Goal: Subscribe to service/newsletter

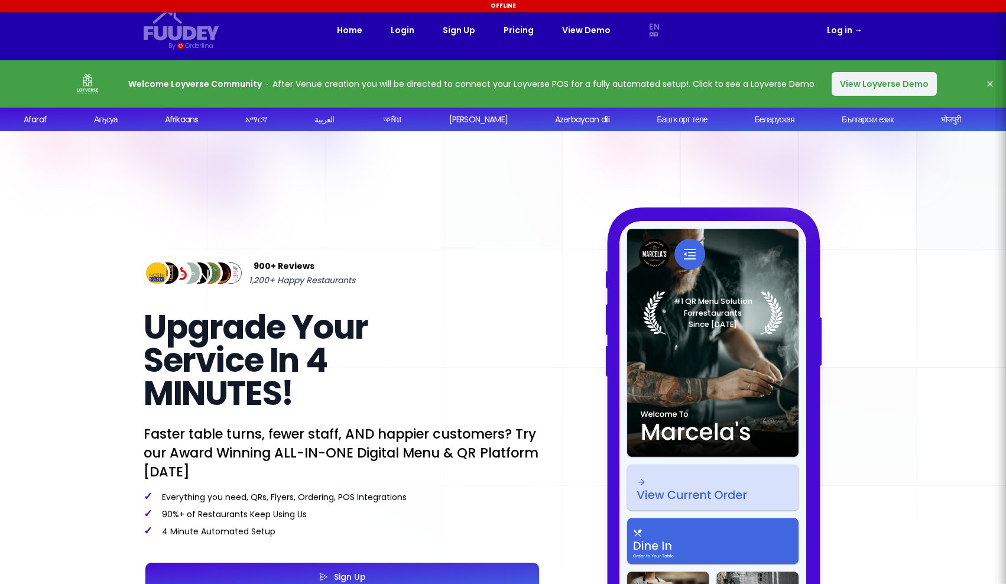
select select "en"
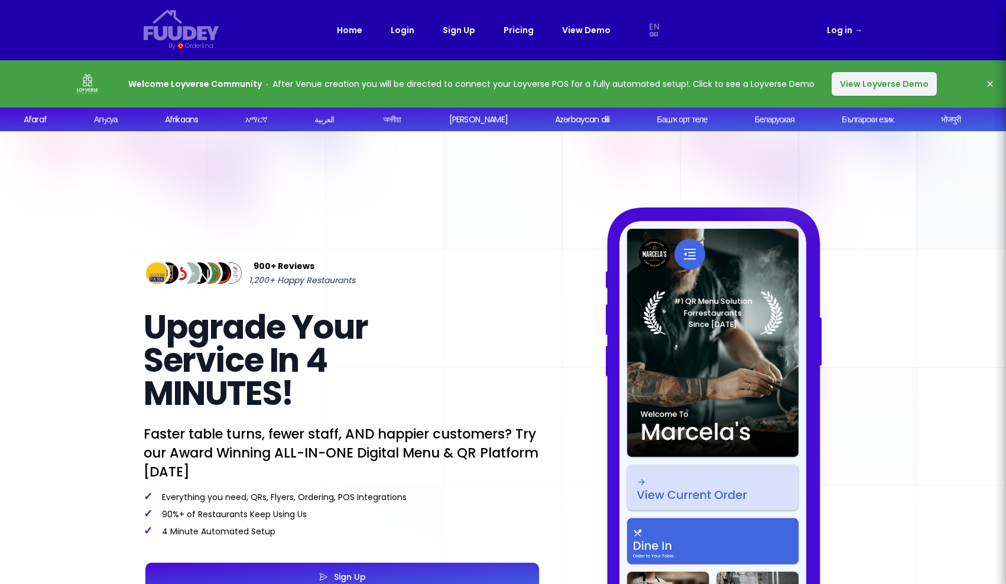
select select "en"
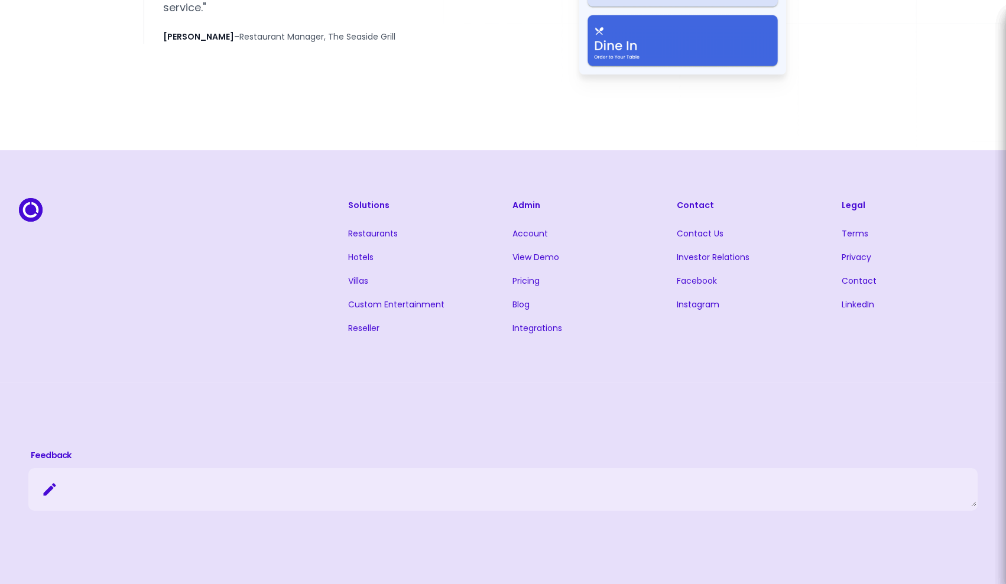
scroll to position [2629, 0]
click at [532, 283] on link "Pricing" at bounding box center [526, 279] width 27 height 12
select select "en"
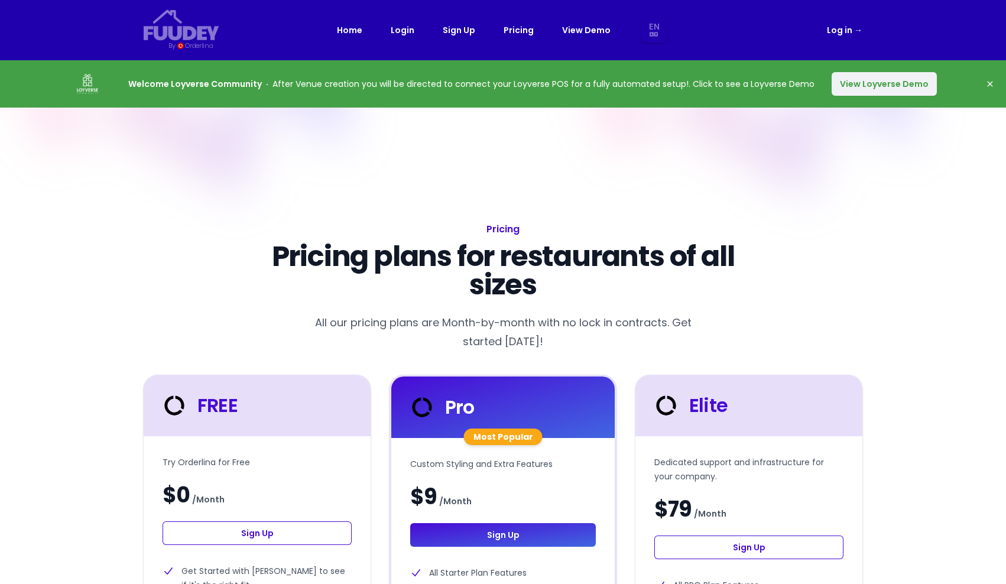
select select "en"
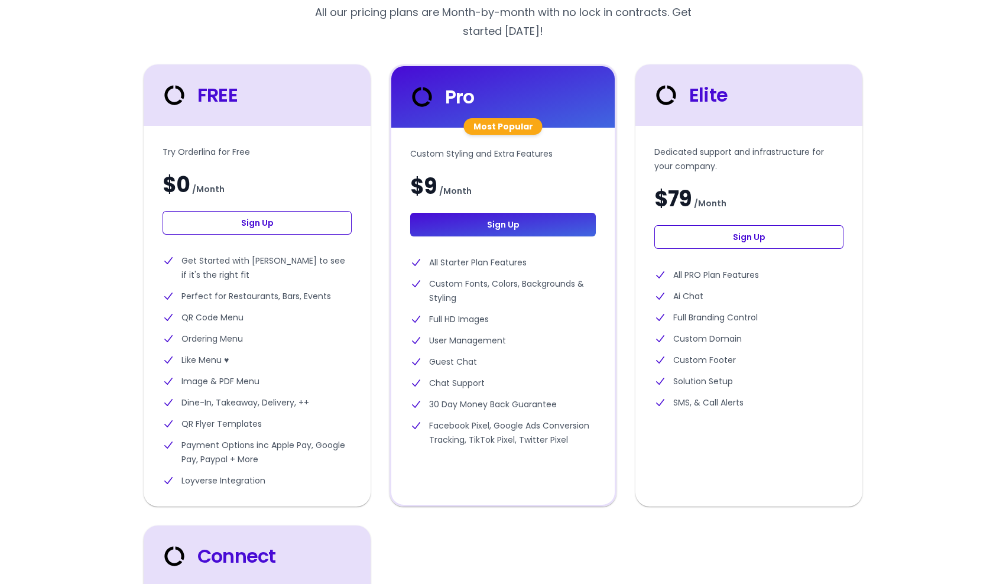
scroll to position [312, 0]
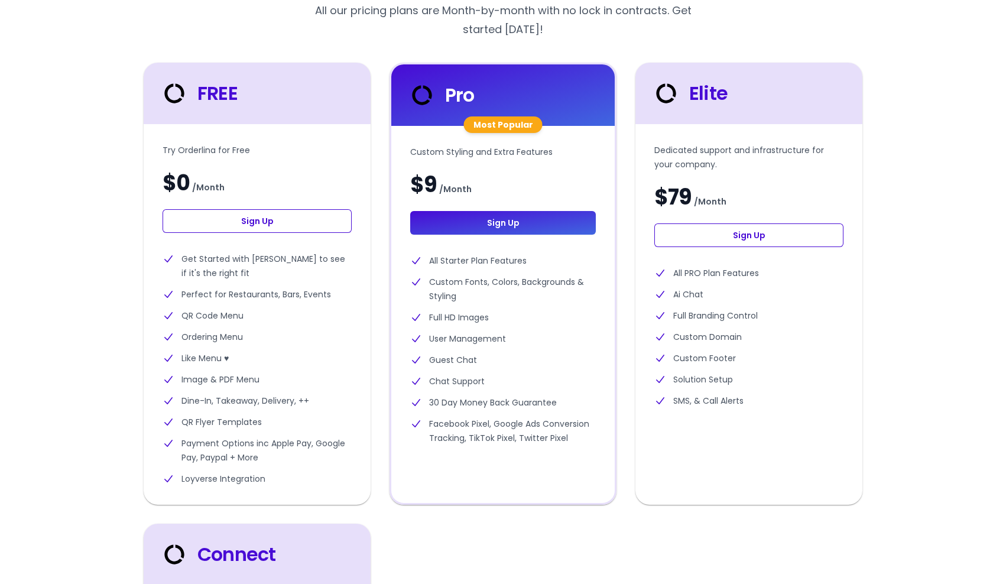
select select "en"
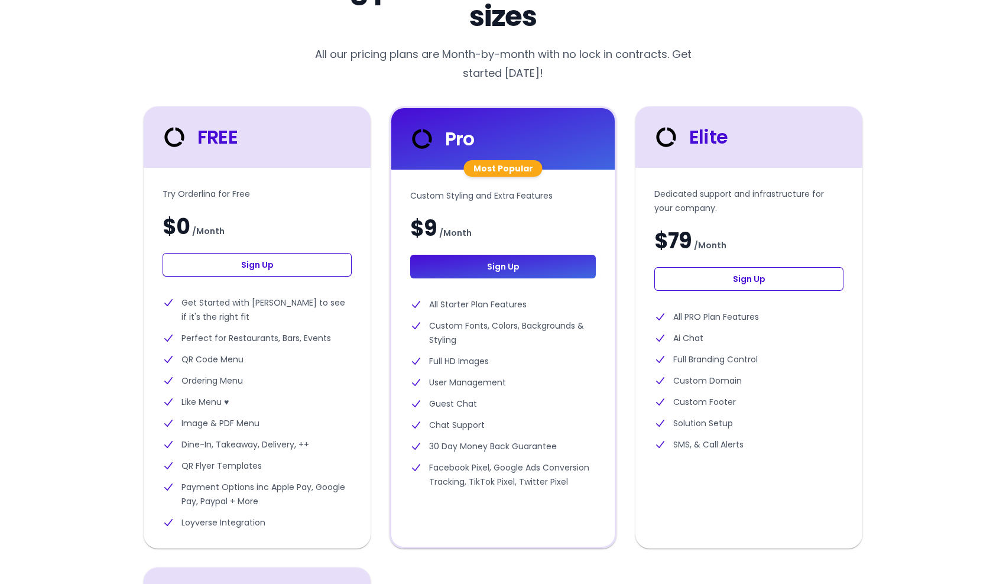
scroll to position [273, 0]
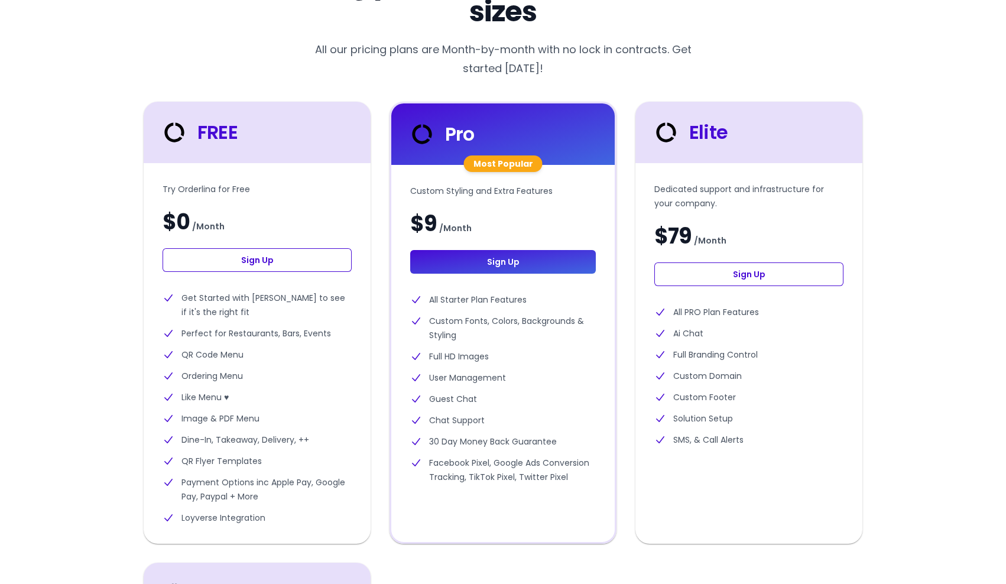
click at [301, 264] on link "Sign Up" at bounding box center [257, 260] width 189 height 24
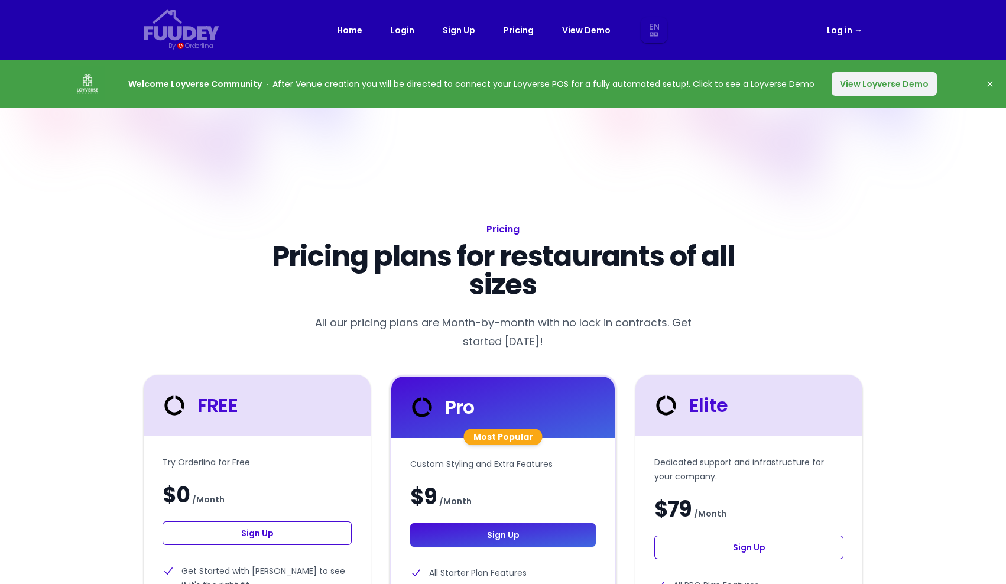
select select "en"
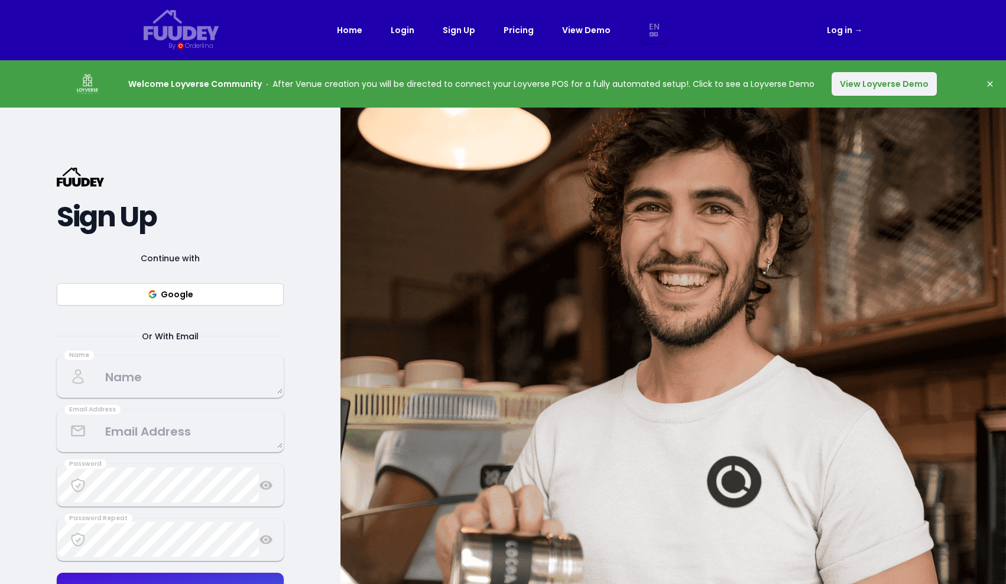
click at [904, 85] on button "View Loyverse Demo" at bounding box center [884, 84] width 105 height 24
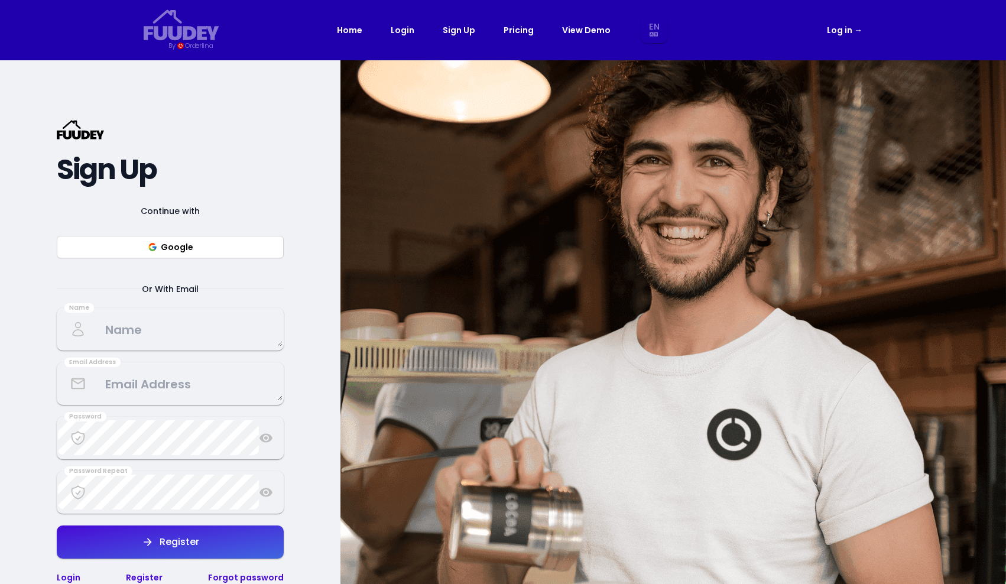
select select "en"
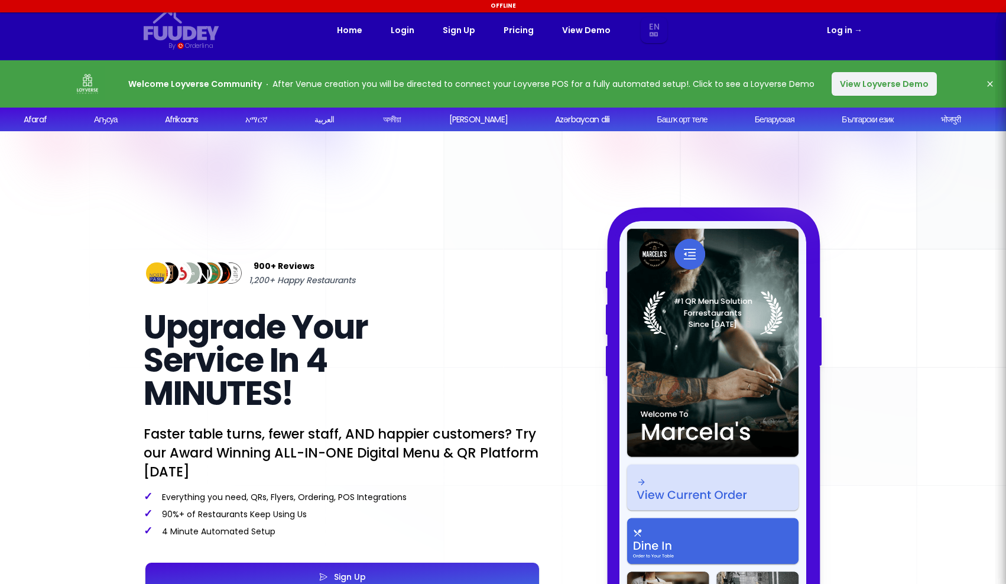
select select "en"
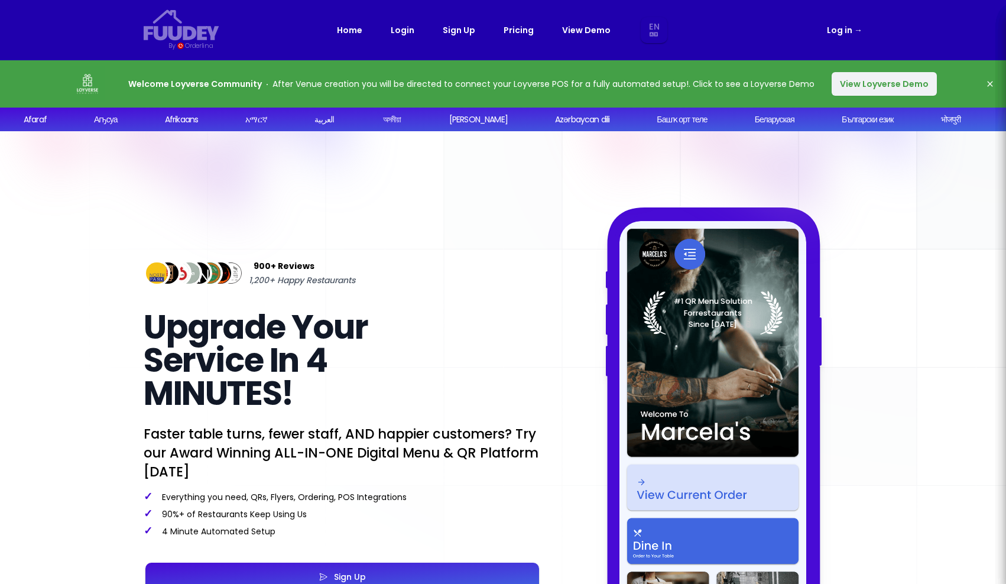
select select "en"
click at [519, 33] on link "Pricing" at bounding box center [519, 30] width 30 height 14
select select "en"
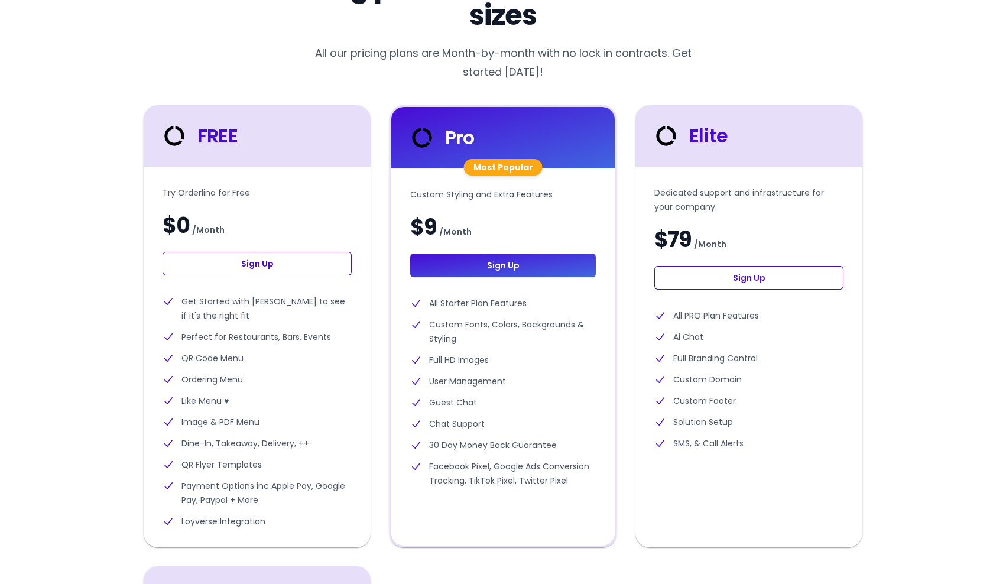
scroll to position [272, 0]
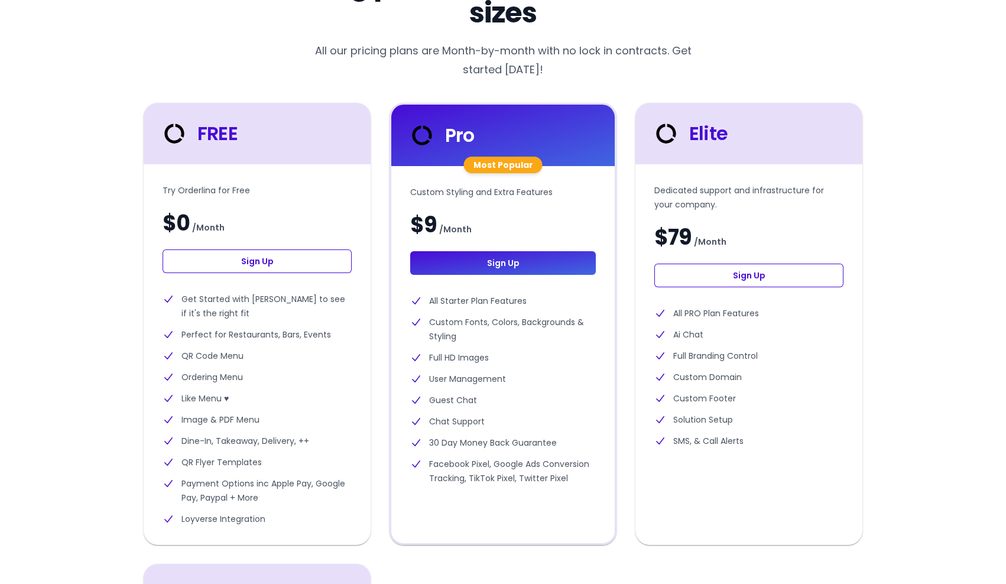
select select "en"
click at [299, 265] on link "Sign Up" at bounding box center [257, 261] width 189 height 24
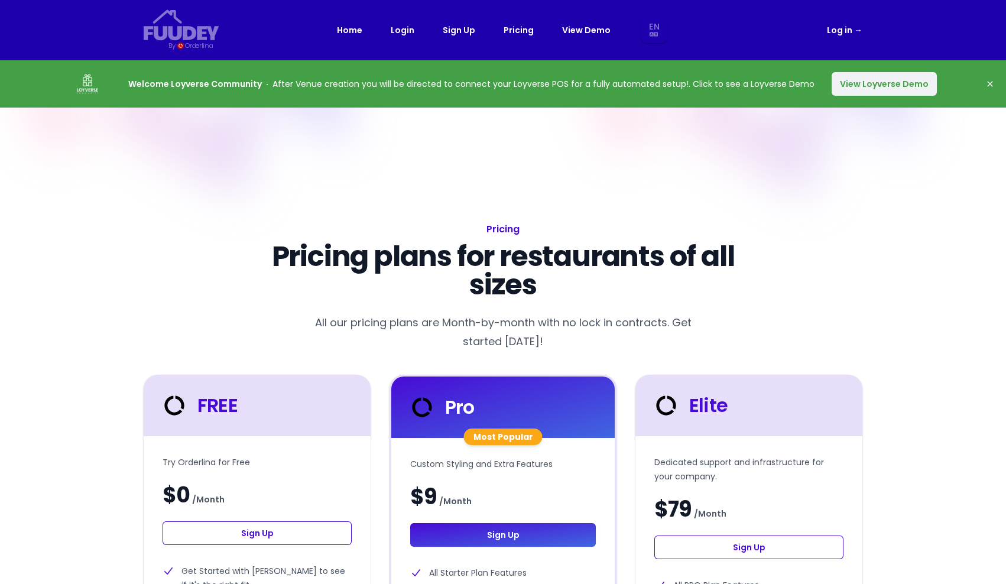
select select "en"
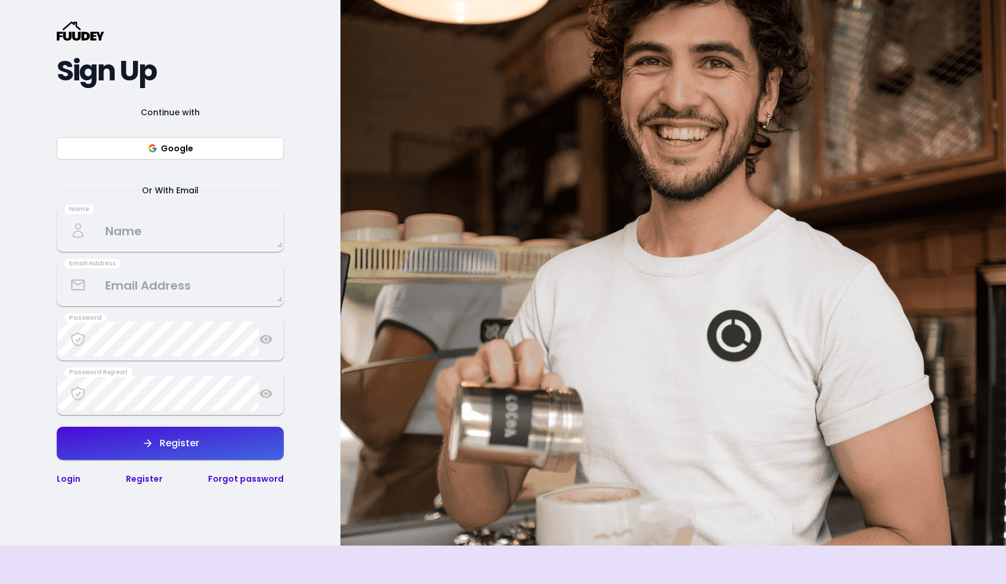
scroll to position [168, 0]
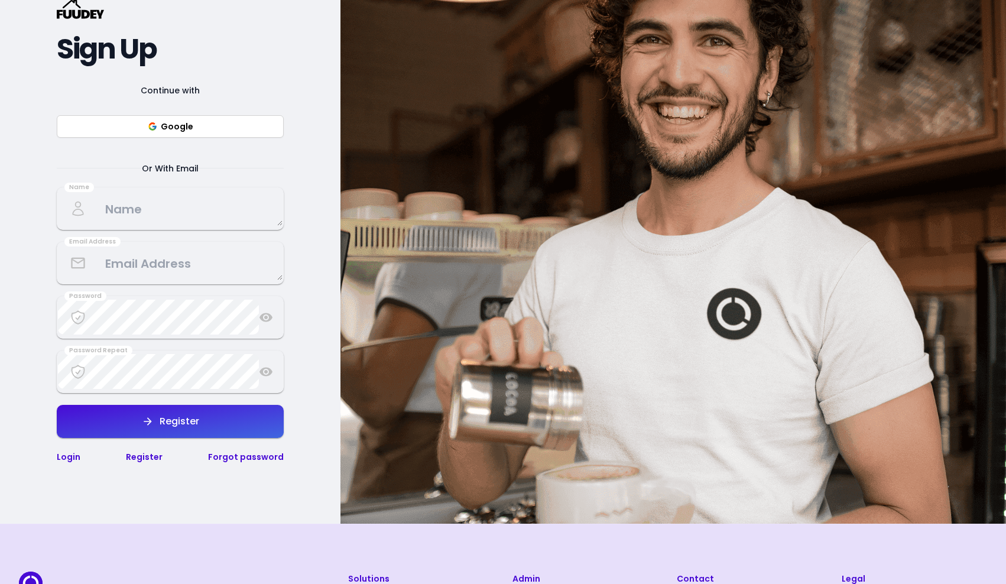
click at [233, 132] on button "Google" at bounding box center [170, 126] width 227 height 22
select select "en"
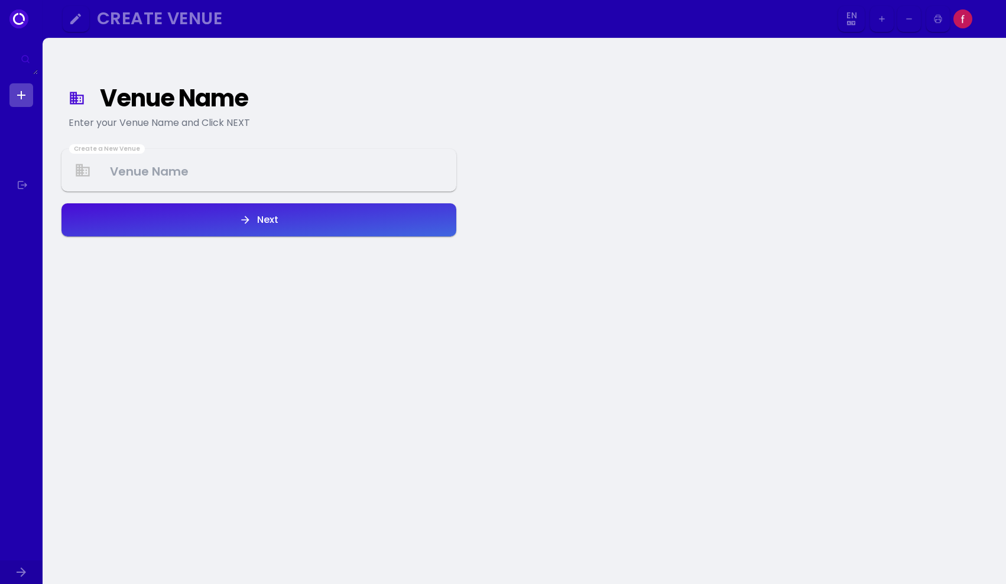
click at [242, 167] on Venue at bounding box center [259, 170] width 393 height 35
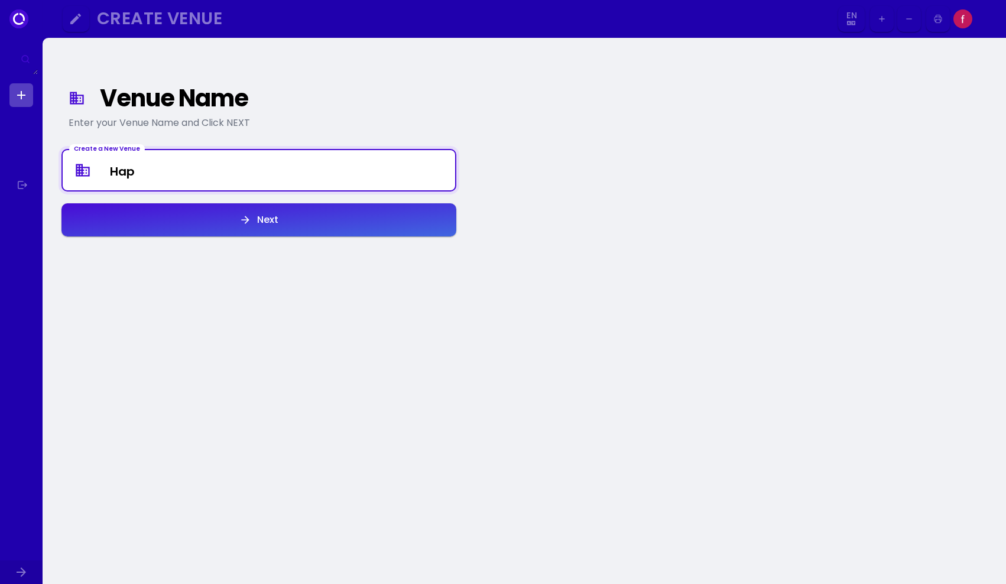
type Venue "Hap"
click at [260, 218] on div "Next" at bounding box center [264, 219] width 27 height 9
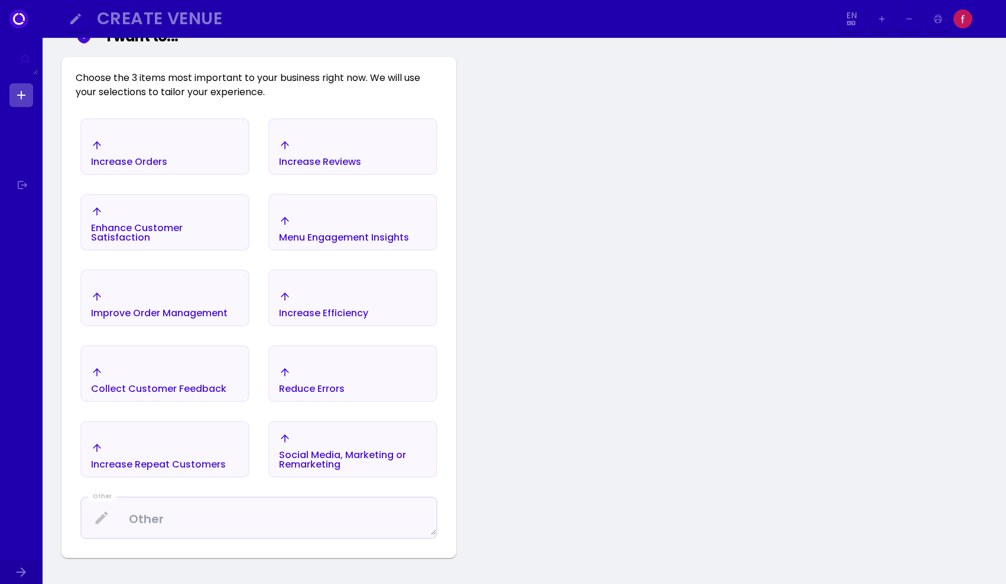
scroll to position [183, 0]
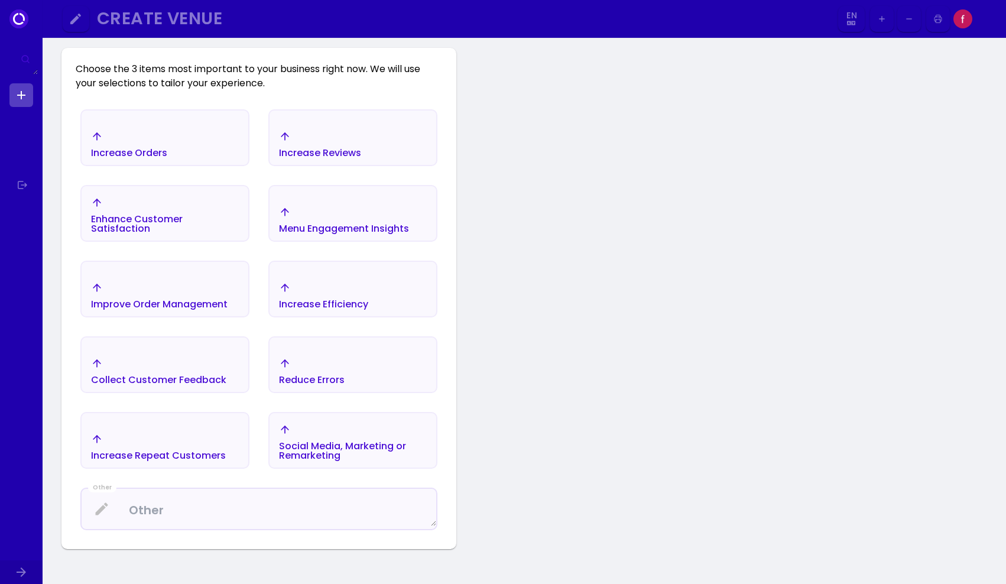
click at [208, 290] on div "Improve Order Management" at bounding box center [159, 295] width 137 height 27
click at [299, 434] on div "Social Media, Marketing or Remarketing" at bounding box center [353, 442] width 148 height 37
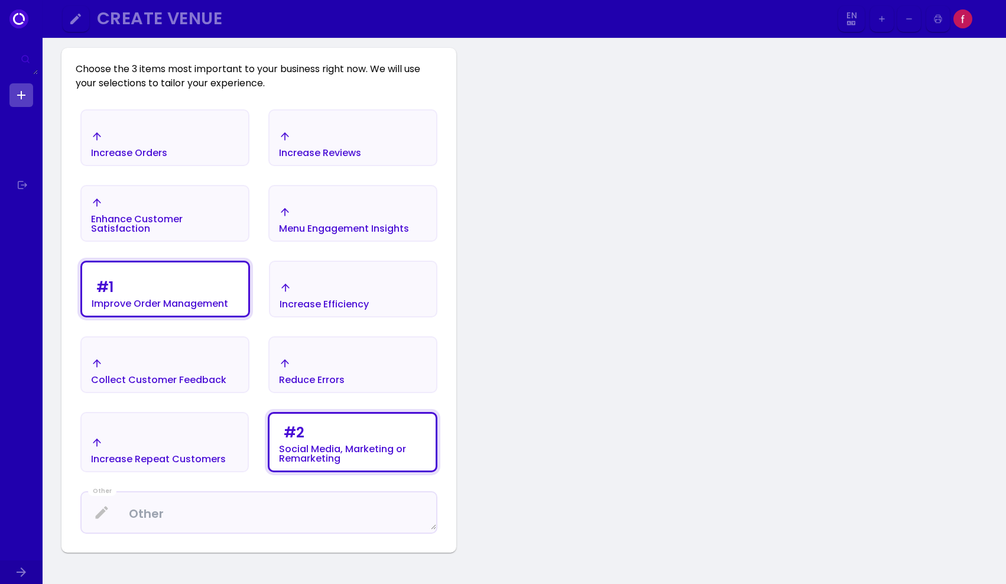
click at [335, 300] on div "Increase Efficiency" at bounding box center [324, 304] width 89 height 9
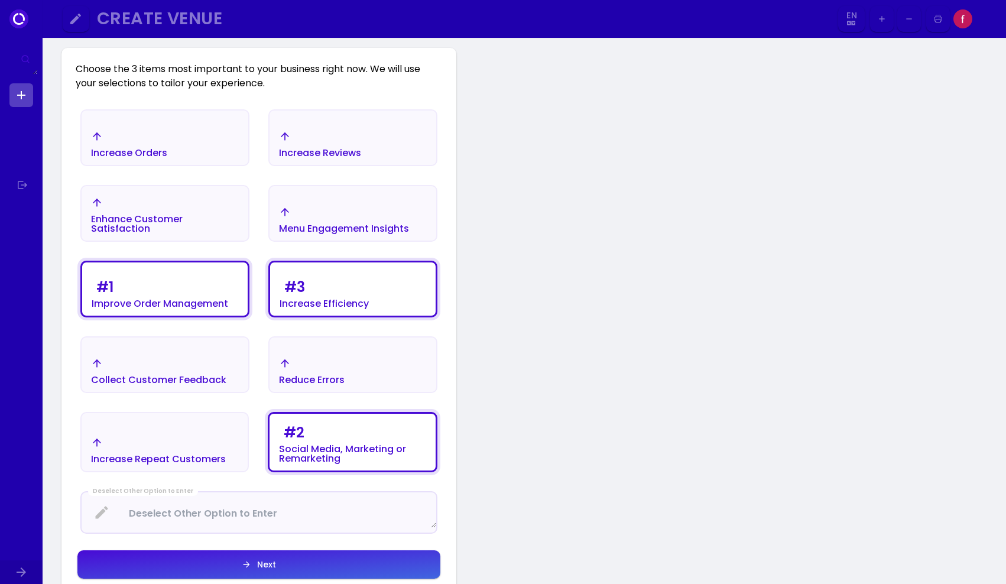
click at [245, 563] on icon "button" at bounding box center [246, 564] width 9 height 9
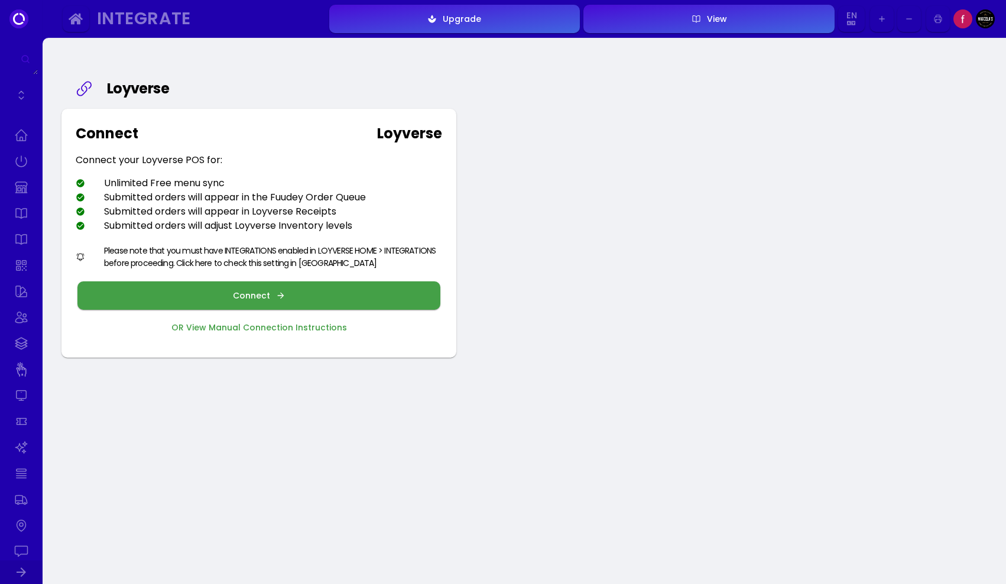
click at [306, 300] on button "Connect" at bounding box center [258, 295] width 363 height 28
